Goal: Check status: Check status

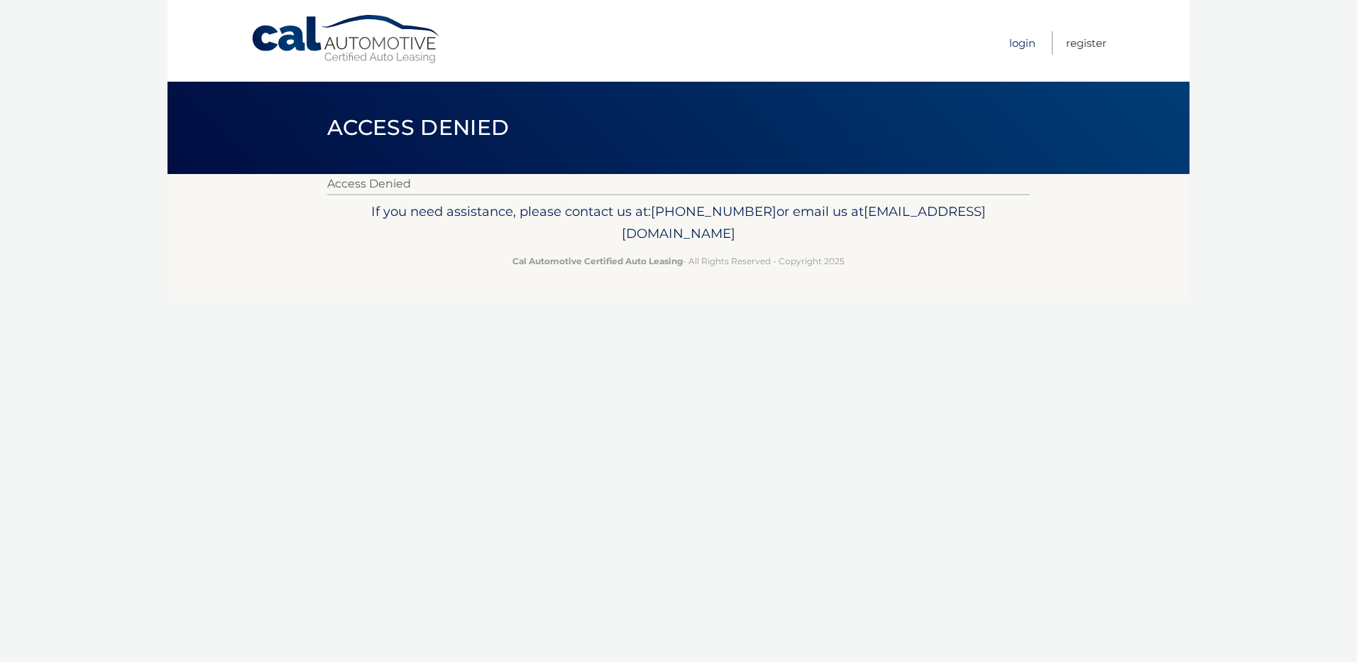
click at [1015, 41] on link "Login" at bounding box center [1022, 42] width 26 height 23
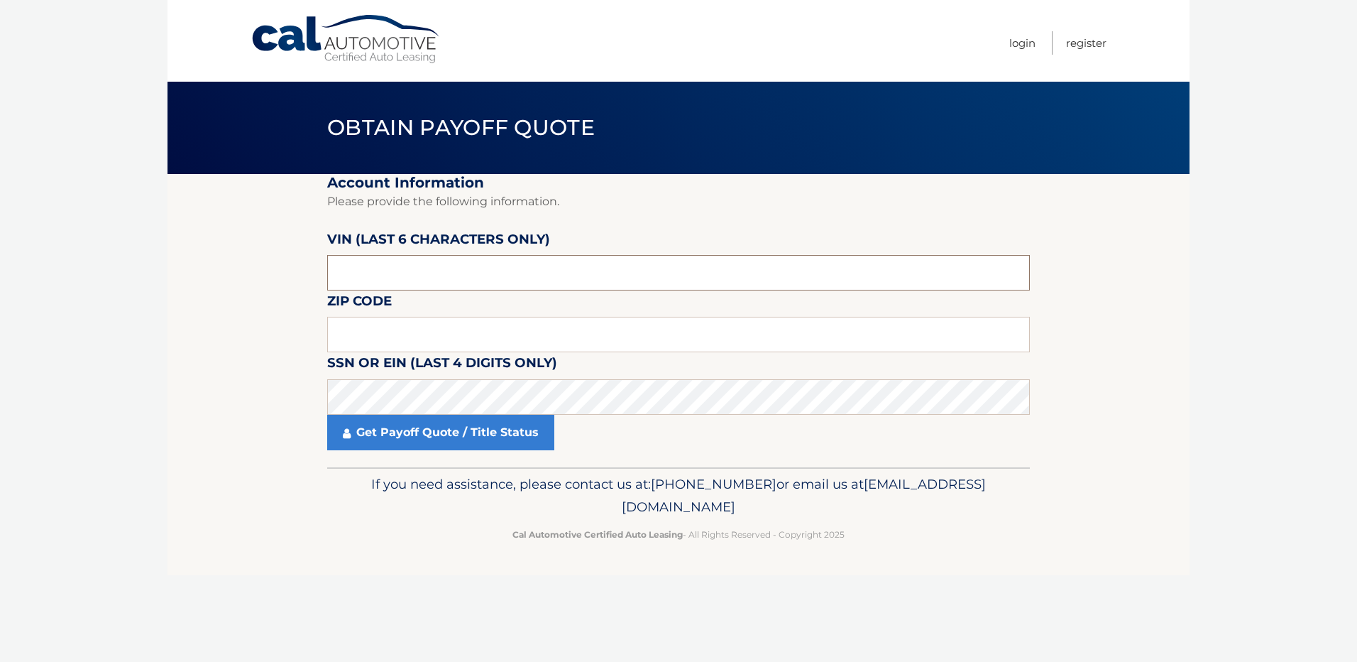
drag, startPoint x: 424, startPoint y: 271, endPoint x: 203, endPoint y: 266, distance: 220.8
click at [221, 268] on section "Account Information Please provide the following information. VIN (last 6 chara…" at bounding box center [679, 320] width 1022 height 293
type input "507604"
click at [385, 335] on input "text" at bounding box center [678, 334] width 703 height 35
type input "10301"
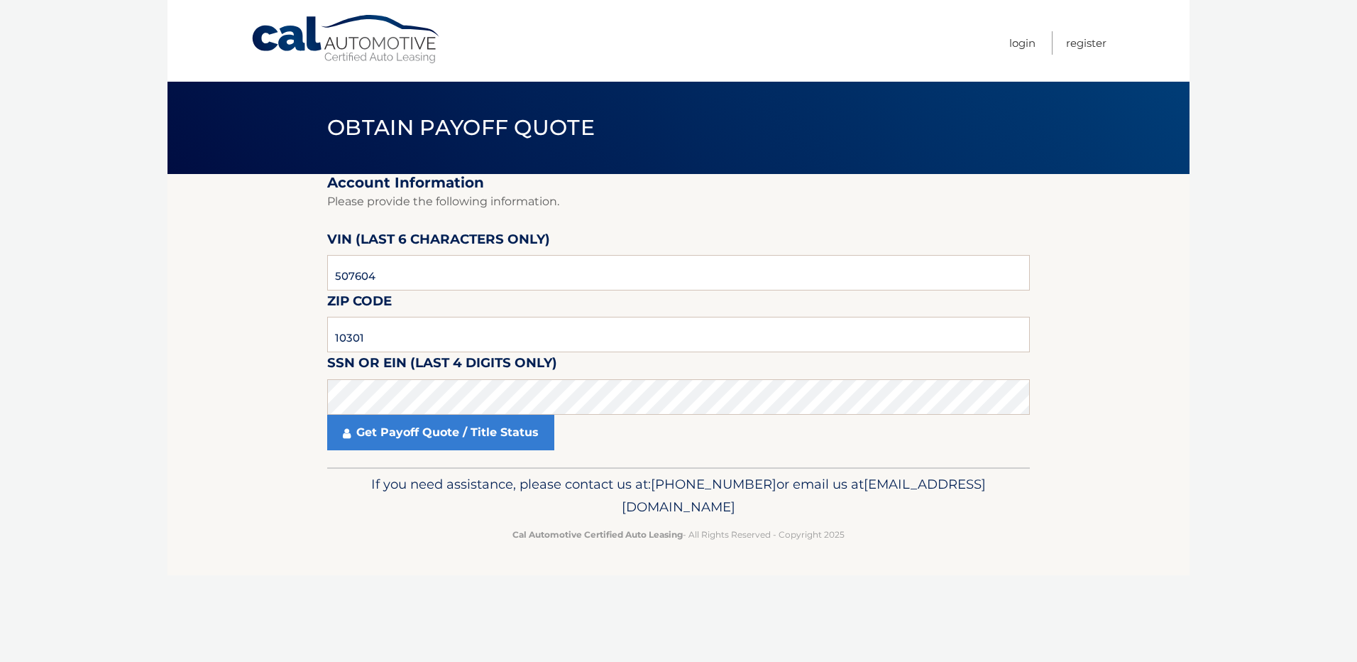
click at [153, 320] on body "Cal Automotive Menu Login Register Obtain Payoff Quote" at bounding box center [678, 331] width 1357 height 662
click at [217, 377] on section "Account Information Please provide the following information. VIN (last 6 chara…" at bounding box center [679, 320] width 1022 height 293
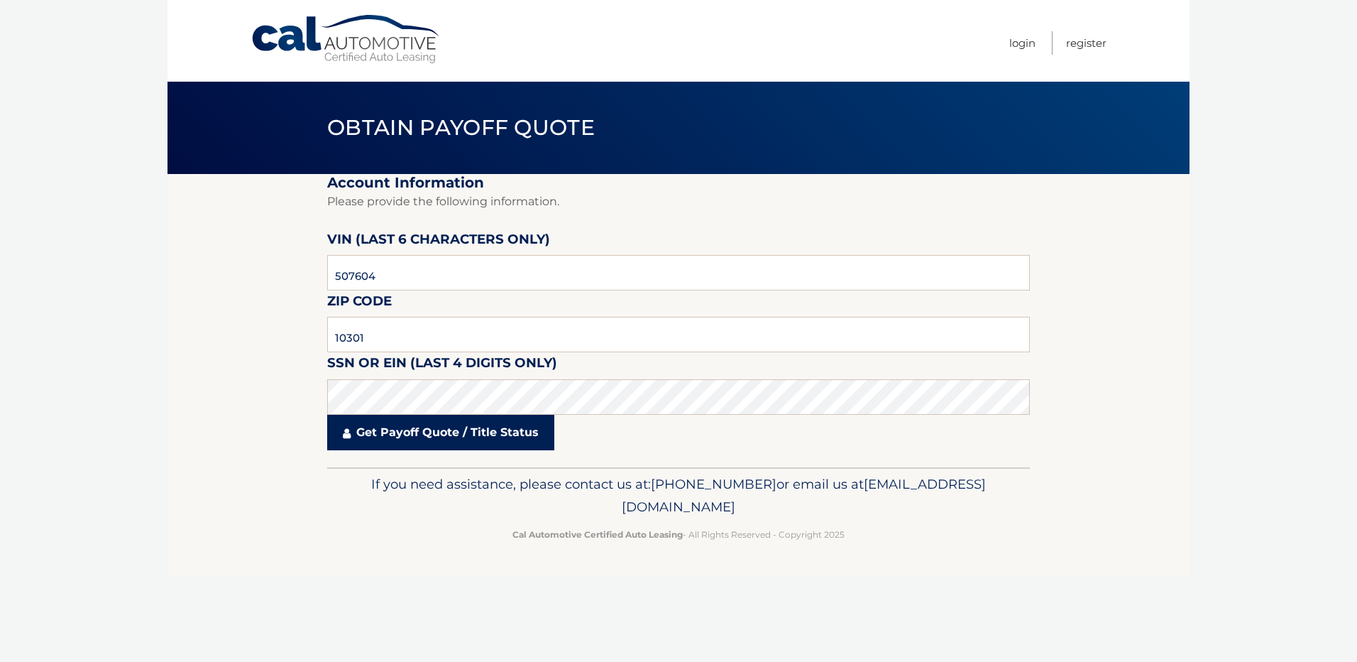
click at [478, 424] on link "Get Payoff Quote / Title Status" at bounding box center [440, 432] width 227 height 35
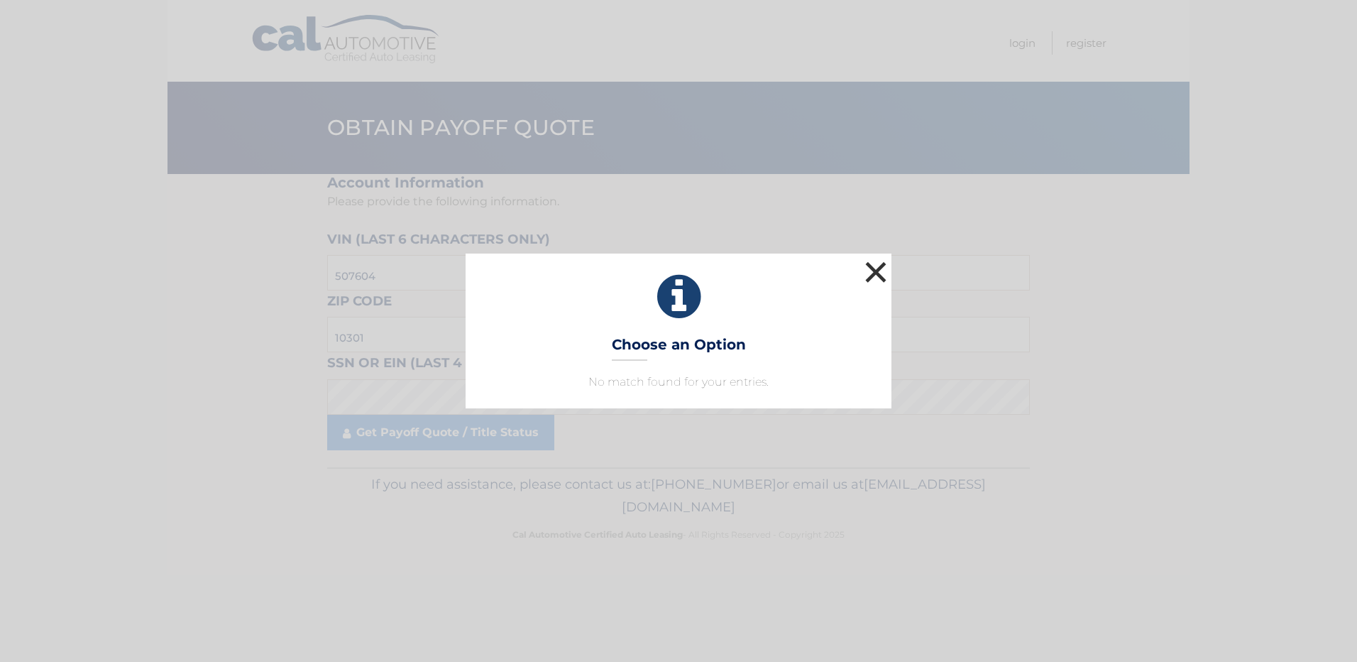
click at [879, 275] on button "×" at bounding box center [876, 272] width 28 height 28
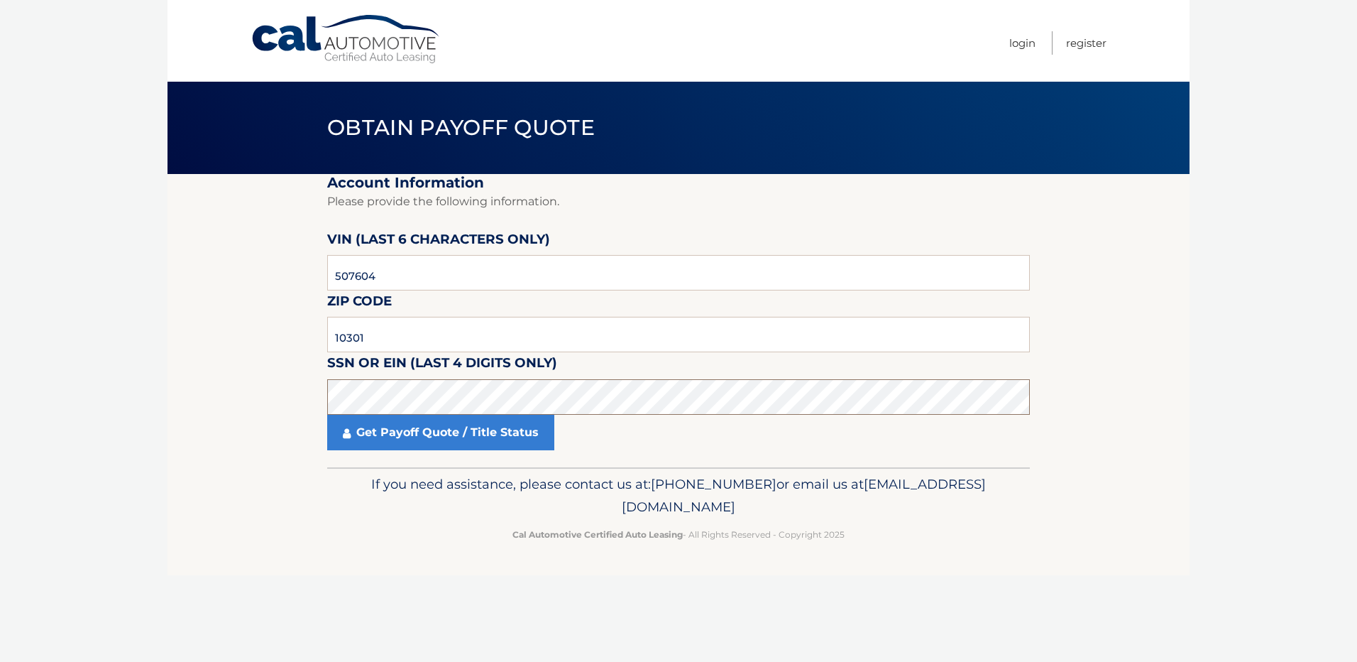
click at [265, 403] on section "Account Information Please provide the following information. VIN (last 6 chara…" at bounding box center [679, 320] width 1022 height 293
drag, startPoint x: 229, startPoint y: 351, endPoint x: 245, endPoint y: 358, distance: 18.1
click at [229, 351] on section "Account Information Please provide the following information. VIN (last 6 chara…" at bounding box center [679, 320] width 1022 height 293
click at [229, 388] on section "Account Information Please provide the following information. VIN (last 6 chara…" at bounding box center [679, 320] width 1022 height 293
click at [214, 398] on section "Account Information Please provide the following information. VIN (last 6 chara…" at bounding box center [679, 320] width 1022 height 293
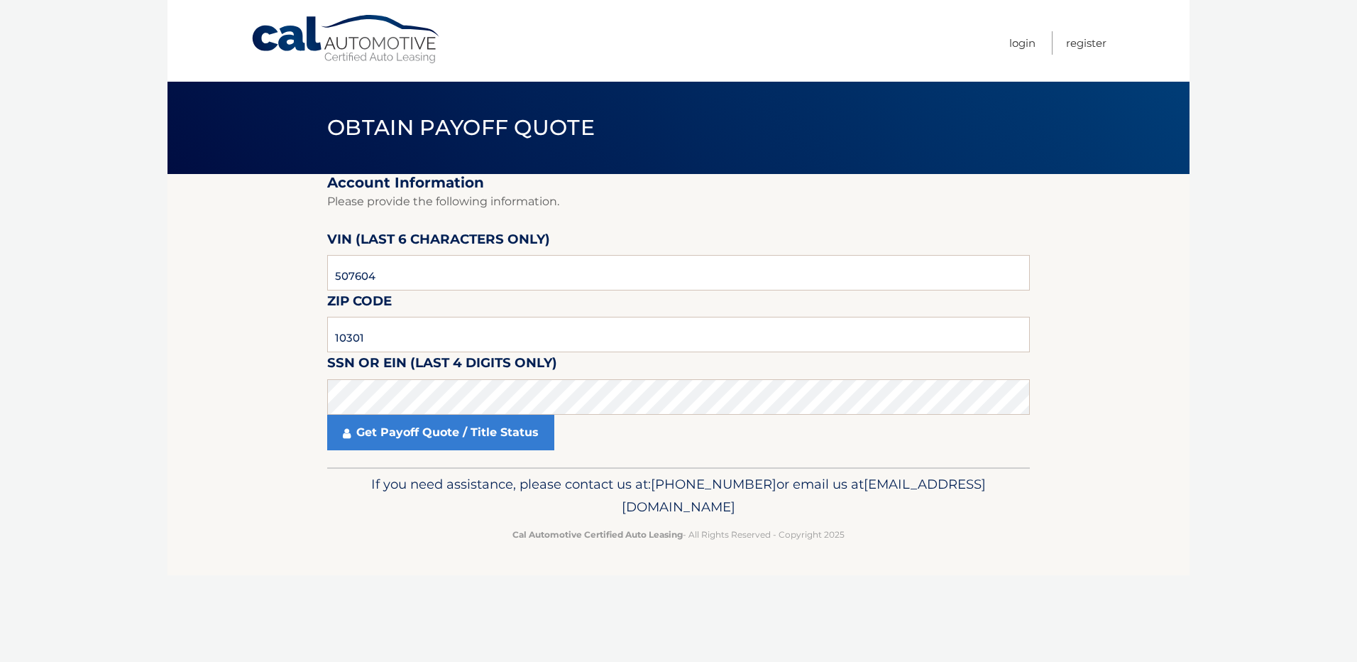
click at [189, 364] on section "Account Information Please provide the following information. VIN (last 6 chara…" at bounding box center [679, 320] width 1022 height 293
click at [246, 380] on section "Account Information Please provide the following information. VIN (last 6 chara…" at bounding box center [679, 320] width 1022 height 293
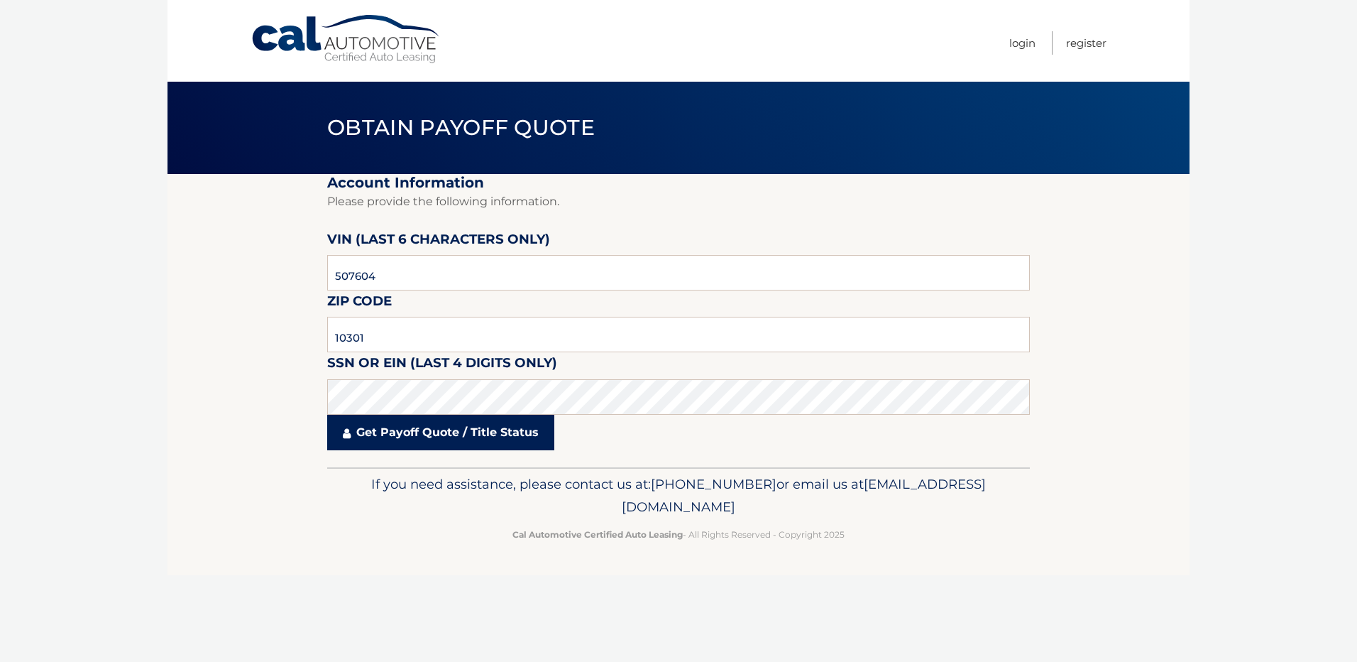
click at [412, 434] on link "Get Payoff Quote / Title Status" at bounding box center [440, 432] width 227 height 35
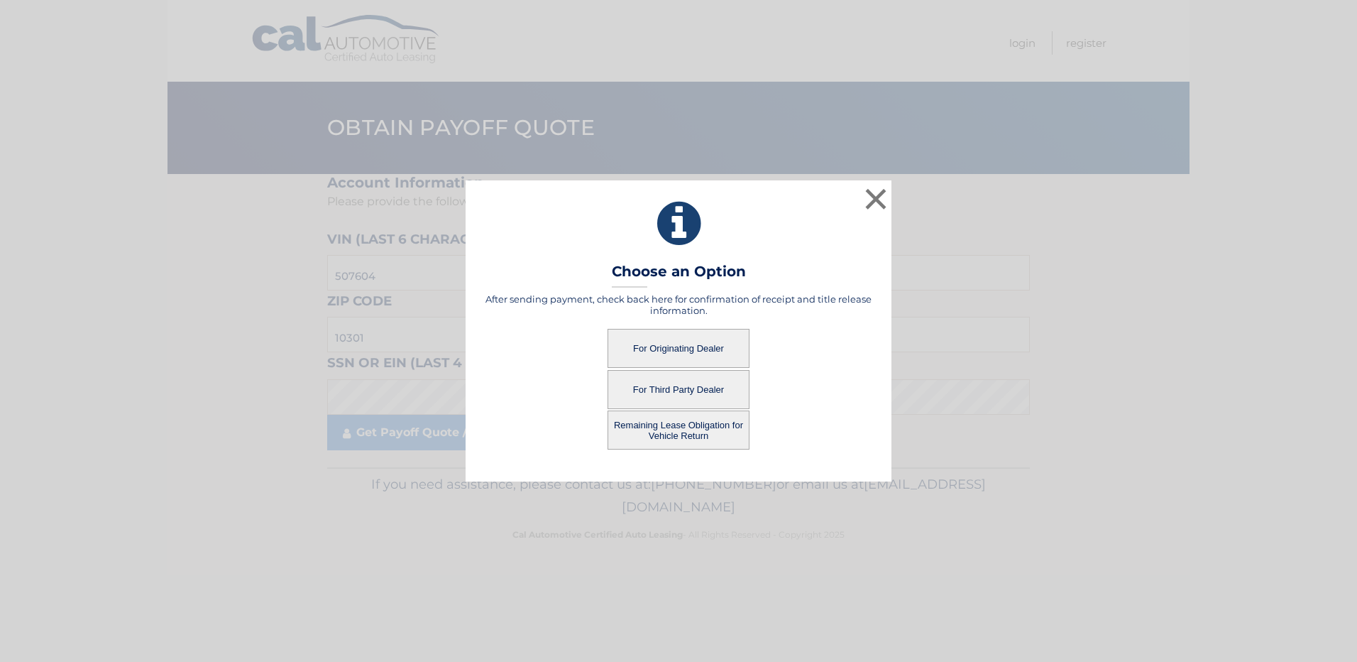
click at [674, 343] on button "For Originating Dealer" at bounding box center [679, 348] width 142 height 39
click at [667, 349] on button "For Originating Dealer" at bounding box center [679, 348] width 142 height 39
